Goal: Communication & Community: Answer question/provide support

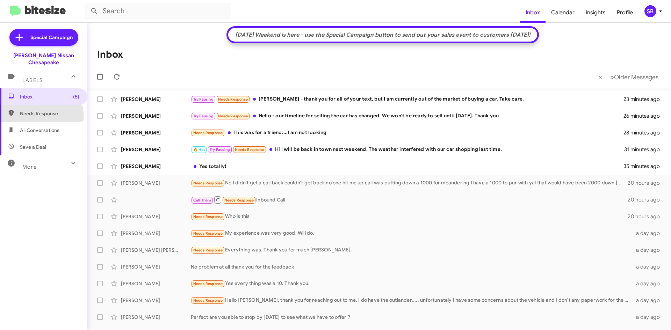
click at [40, 110] on span "Needs Response" at bounding box center [43, 113] width 87 height 17
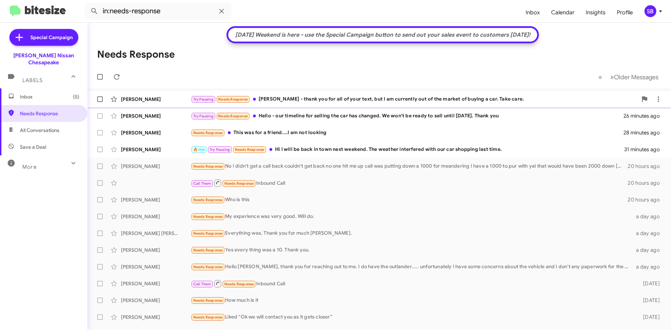
click at [310, 98] on div "Try Pausing Needs Response [PERSON_NAME] - thank you for all of your text, but …" at bounding box center [414, 99] width 446 height 8
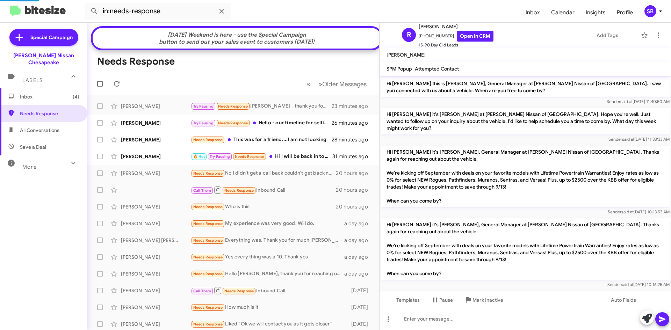
scroll to position [409, 0]
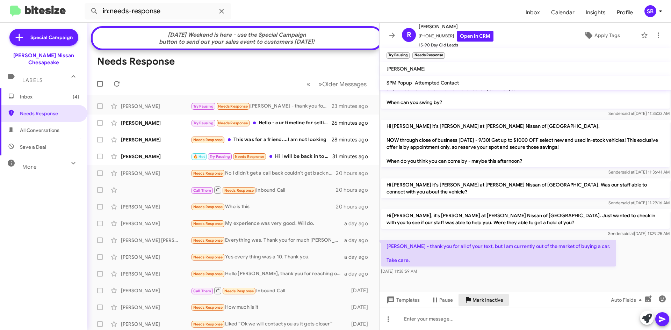
click at [481, 299] on span "Mark Inactive" at bounding box center [487, 300] width 31 height 13
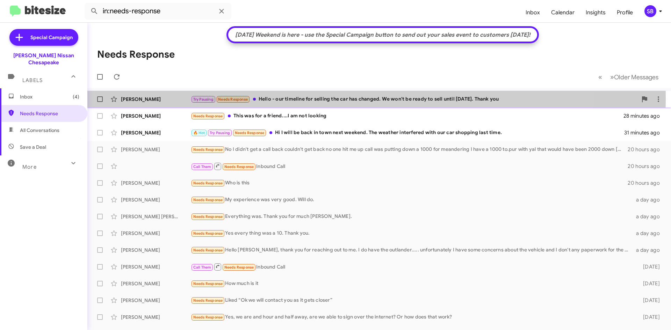
click at [319, 99] on div "Try Pausing Needs Response Hello - our timeline for selling the car has changed…" at bounding box center [414, 99] width 446 height 8
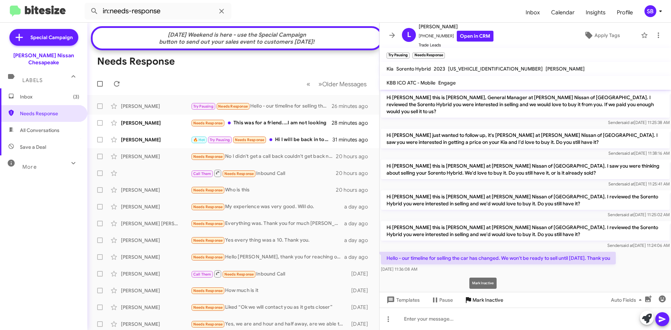
click at [486, 302] on span "Mark Inactive" at bounding box center [487, 300] width 31 height 13
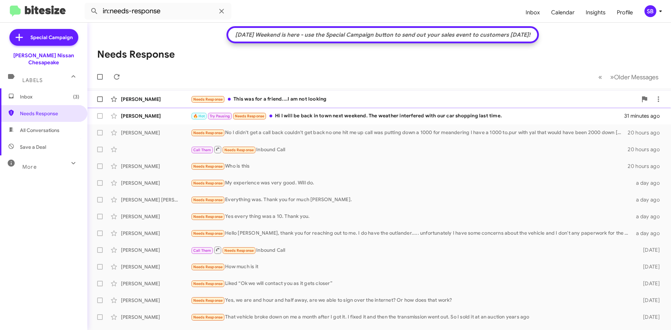
click at [328, 97] on div "Needs Response This was for a friend....I am not looking" at bounding box center [414, 99] width 446 height 8
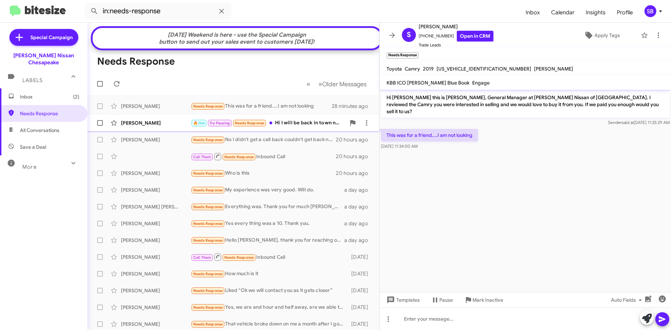
click at [312, 127] on div "🔥 Hot Try Pausing Needs Response Hi I will be back in town next weekend. The we…" at bounding box center [268, 123] width 155 height 8
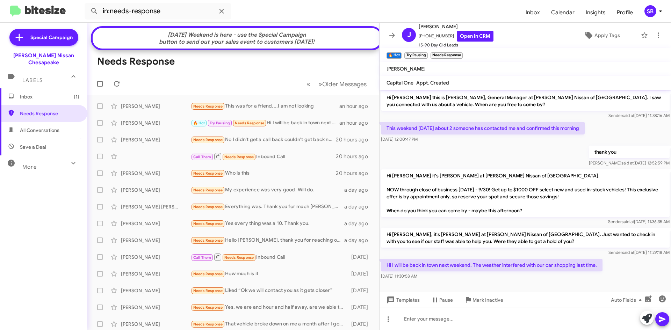
click at [50, 122] on span "All Conversations" at bounding box center [43, 130] width 87 height 17
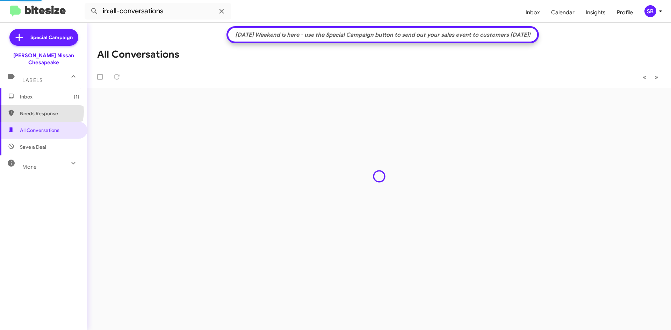
click at [41, 110] on span "Needs Response" at bounding box center [49, 113] width 59 height 7
type input "in:needs-response"
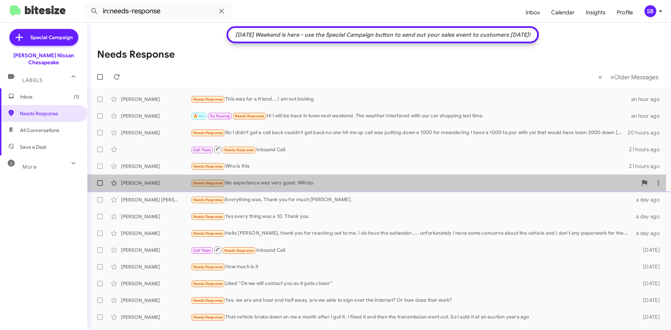
click at [322, 179] on div "Needs Response My experience was very good. Will do." at bounding box center [414, 183] width 446 height 8
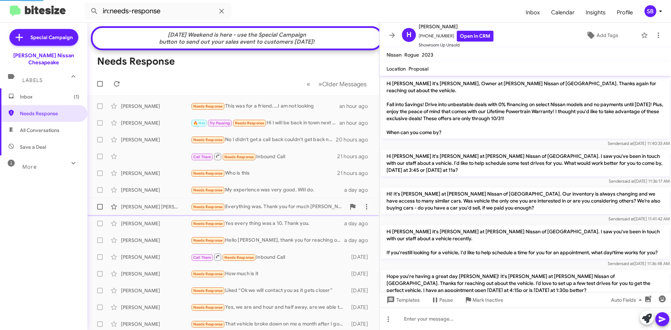
scroll to position [202, 0]
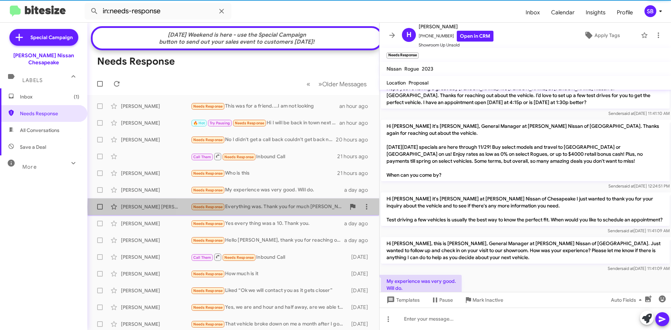
click at [294, 211] on div "Needs Response Everything was. Thank you for much [PERSON_NAME]." at bounding box center [268, 207] width 155 height 8
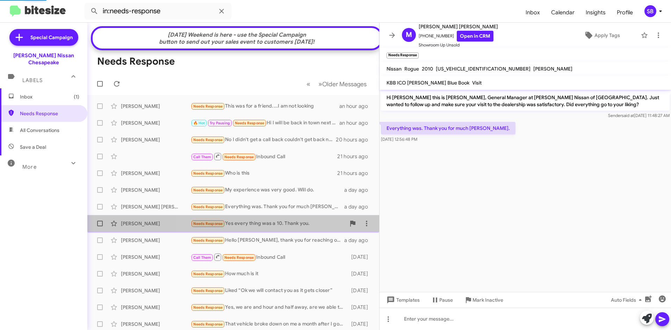
click at [286, 228] on div "Needs Response Yes every thing was a 10. Thank you." at bounding box center [268, 224] width 155 height 8
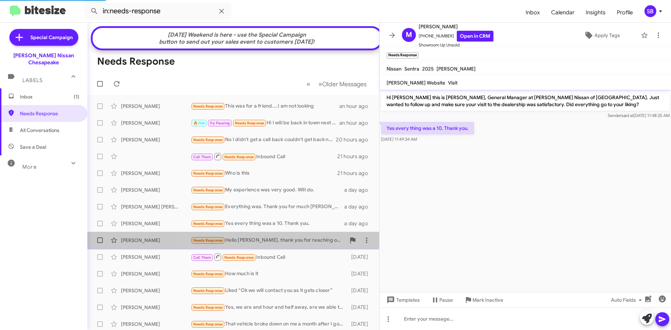
click at [283, 243] on div "Needs Response Hello [PERSON_NAME], thank you for reaching out to me. I do have…" at bounding box center [268, 240] width 155 height 8
